Goal: Information Seeking & Learning: Learn about a topic

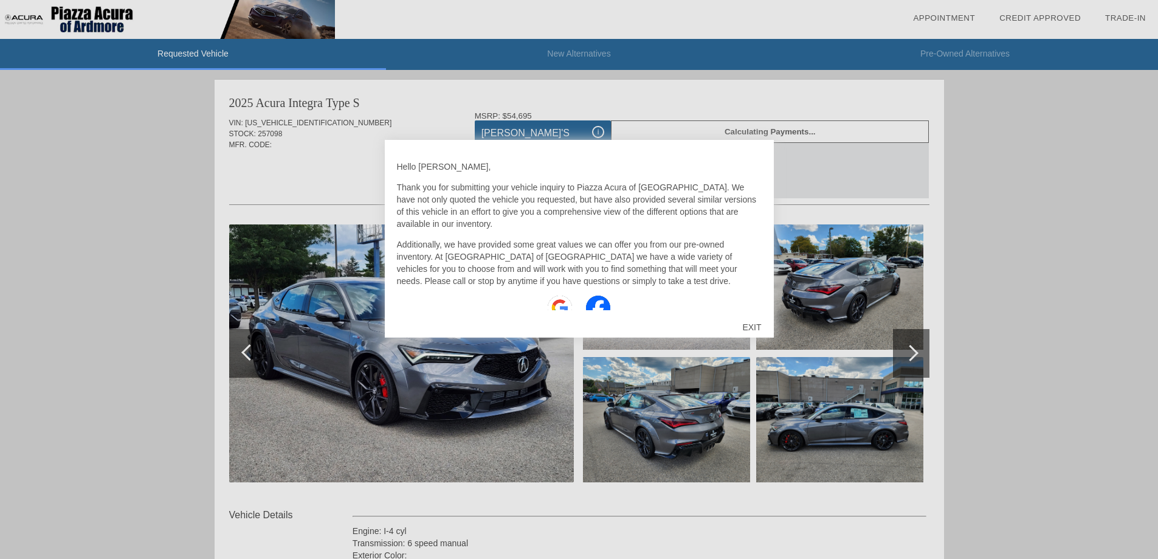
click at [745, 327] on div "EXIT" at bounding box center [751, 327] width 43 height 36
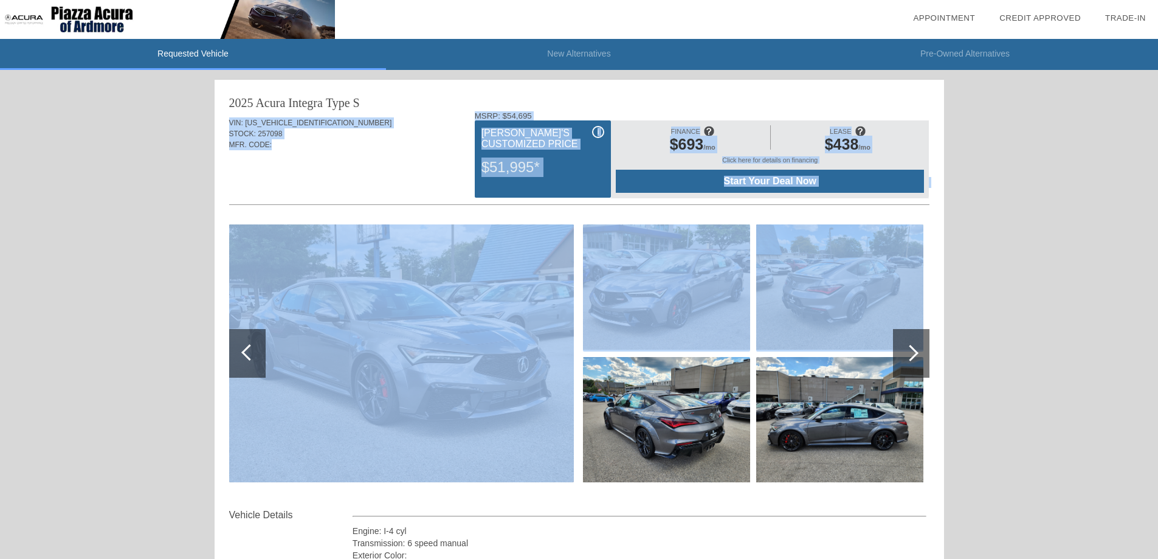
drag, startPoint x: 392, startPoint y: 108, endPoint x: 861, endPoint y: 303, distance: 507.5
click at [861, 303] on div "2025 Acura Integra Type S VIN: [US_VEHICLE_IDENTIFICATION_NUMBER] STOCK: 257098…" at bounding box center [580, 327] width 730 height 494
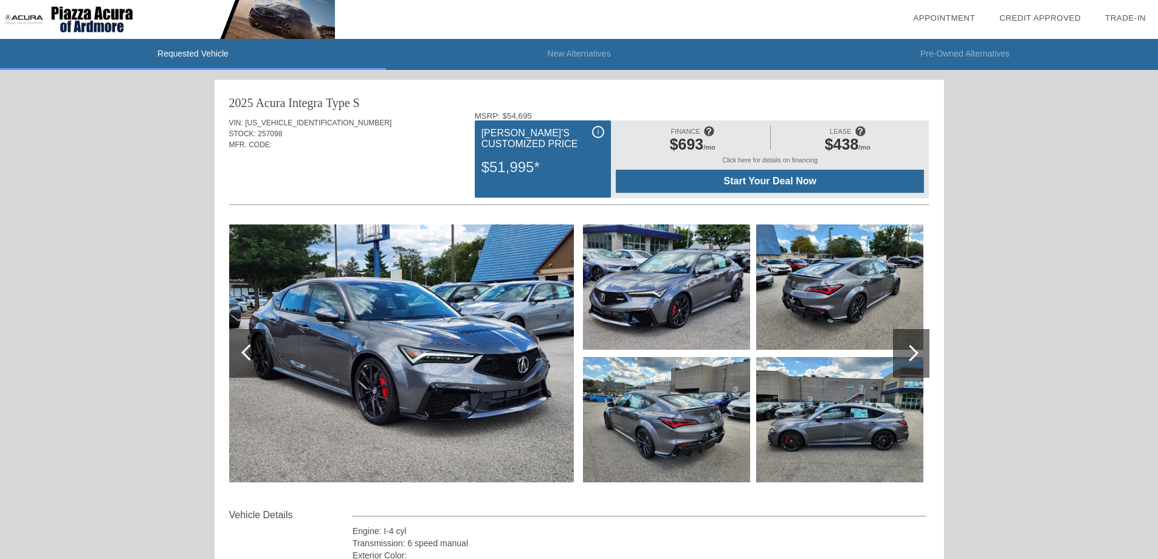
click at [924, 502] on div at bounding box center [579, 355] width 700 height 303
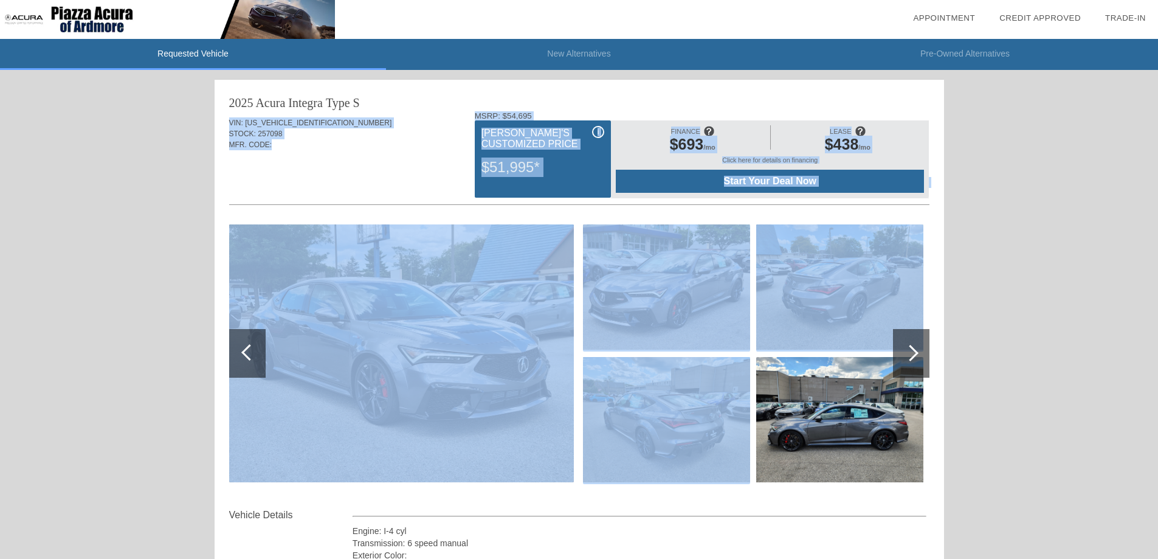
drag, startPoint x: 924, startPoint y: 502, endPoint x: 202, endPoint y: 109, distance: 821.3
click at [203, 117] on div "Requested Vehicle New Alternatives Pre-Owned Alternatives date_range Appointmen…" at bounding box center [579, 409] width 1158 height 818
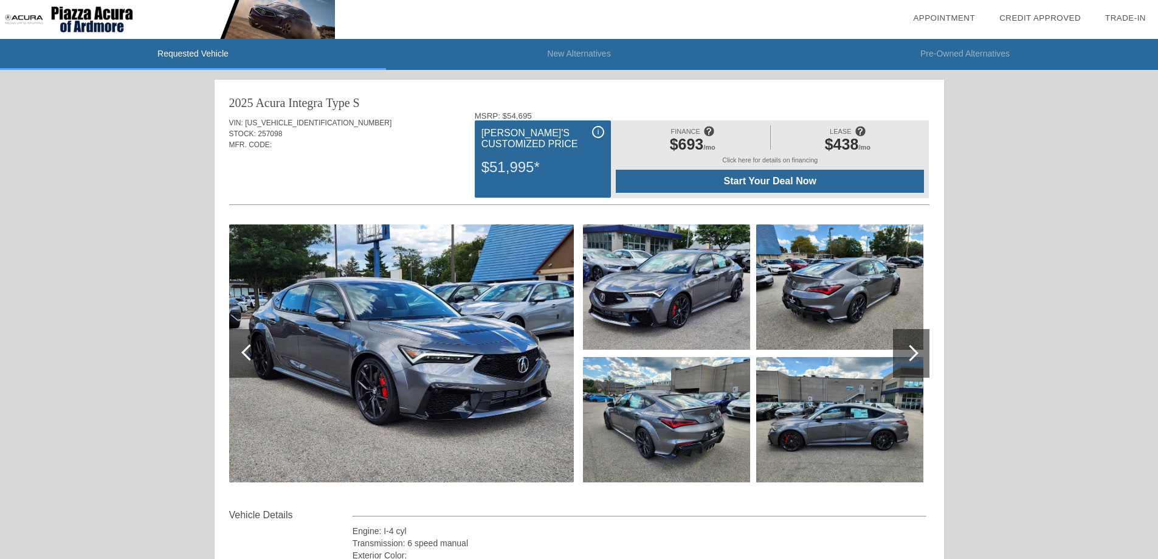
click at [210, 93] on div "Requested Vehicle New Alternatives Pre-Owned Alternatives date_range Appointmen…" at bounding box center [579, 409] width 1158 height 818
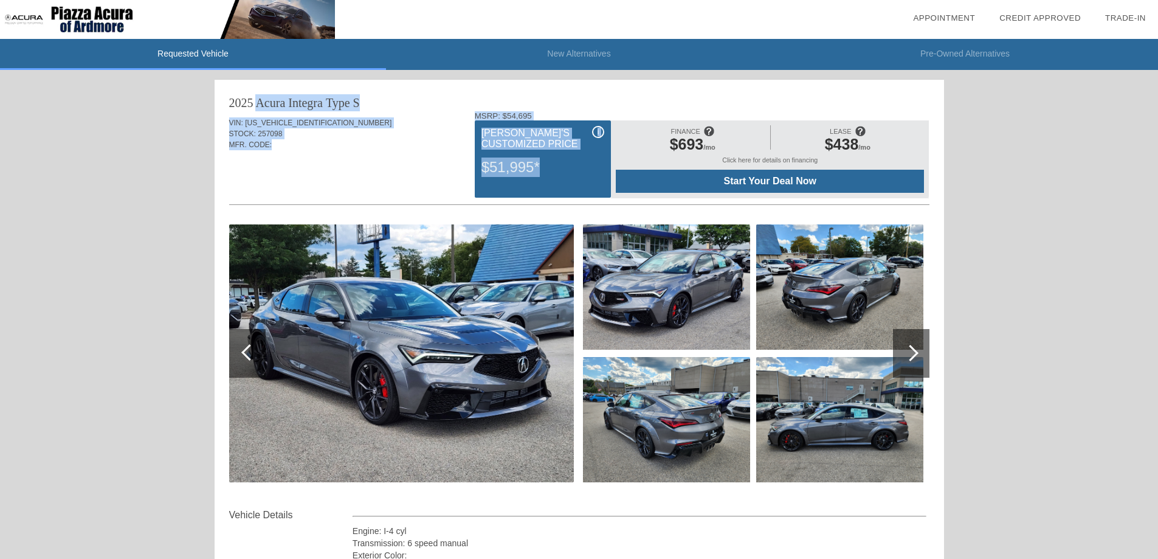
drag, startPoint x: 215, startPoint y: 93, endPoint x: 587, endPoint y: 189, distance: 384.9
click at [582, 193] on div "Requested Vehicle New Alternatives Pre-Owned Alternatives date_range Appointmen…" at bounding box center [579, 409] width 1158 height 818
click at [606, 136] on div "i [PERSON_NAME]'s Customized Price $51,995*" at bounding box center [543, 158] width 136 height 77
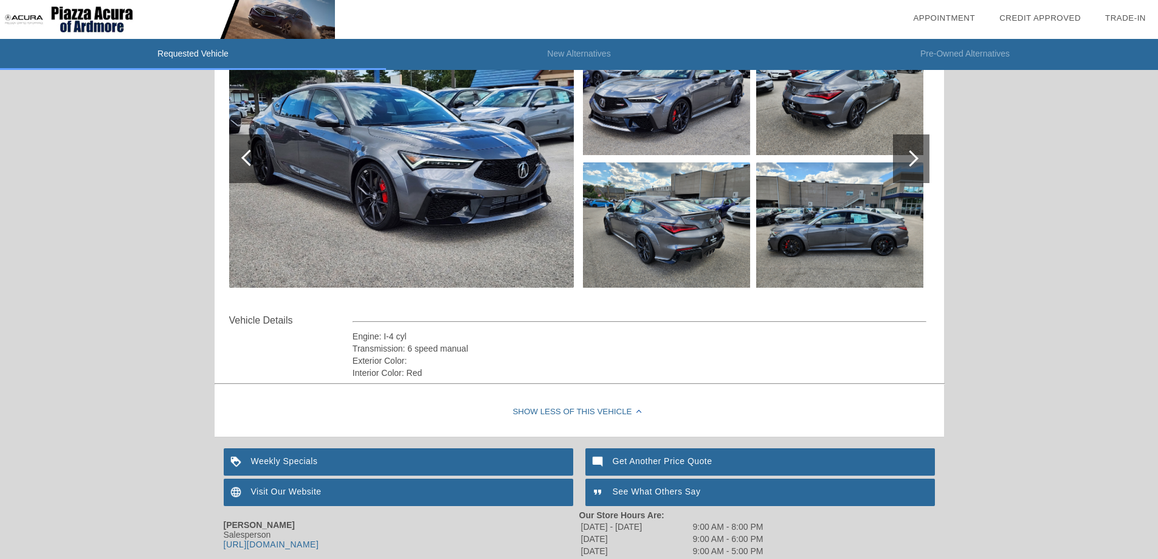
scroll to position [40, 0]
